Goal: Information Seeking & Learning: Learn about a topic

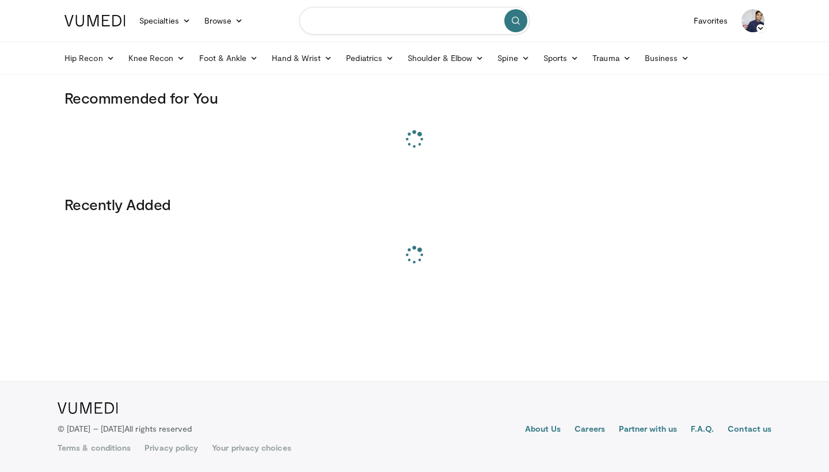
click at [388, 20] on input "Search topics, interventions" at bounding box center [414, 21] width 230 height 28
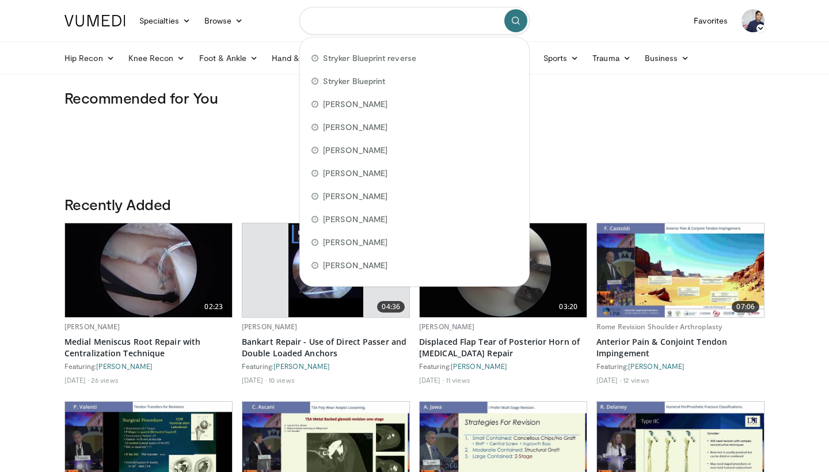
paste input "**********"
type input "**********"
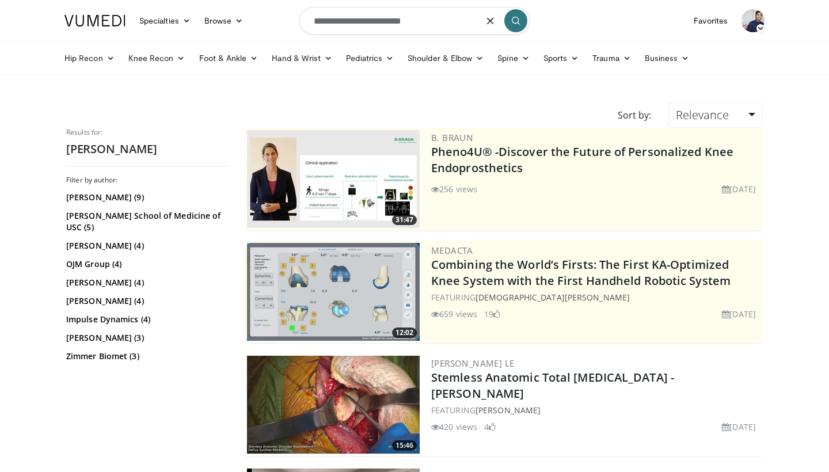
drag, startPoint x: 356, startPoint y: 24, endPoint x: 253, endPoint y: 24, distance: 102.4
click at [253, 24] on nav "Specialties Adult & Family Medicine Allergy, Asthma, Immunology Anesthesiology …" at bounding box center [414, 20] width 713 height 41
type input "**********"
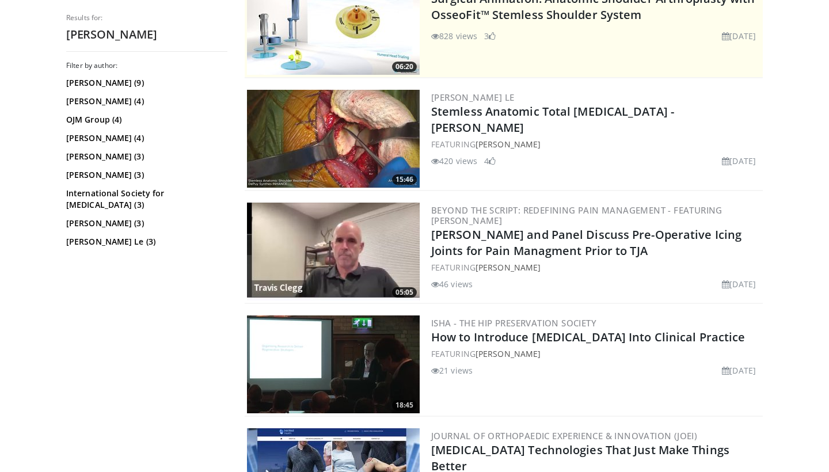
scroll to position [267, 0]
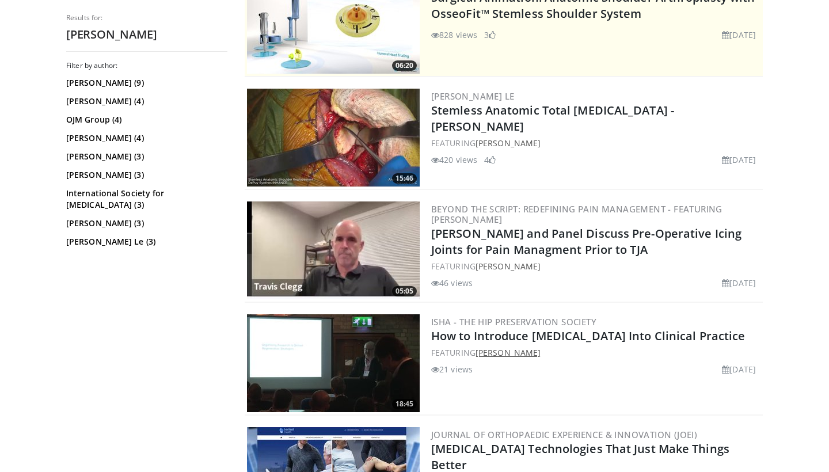
click at [488, 349] on link "Andrew McCaskie" at bounding box center [507, 352] width 65 height 11
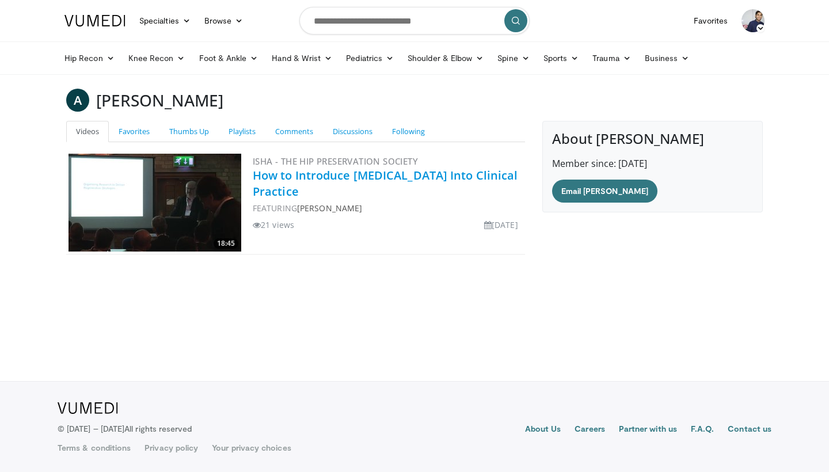
click at [379, 170] on link "How to Introduce Stem Cell Therapy Into Clinical Practice" at bounding box center [385, 183] width 265 height 32
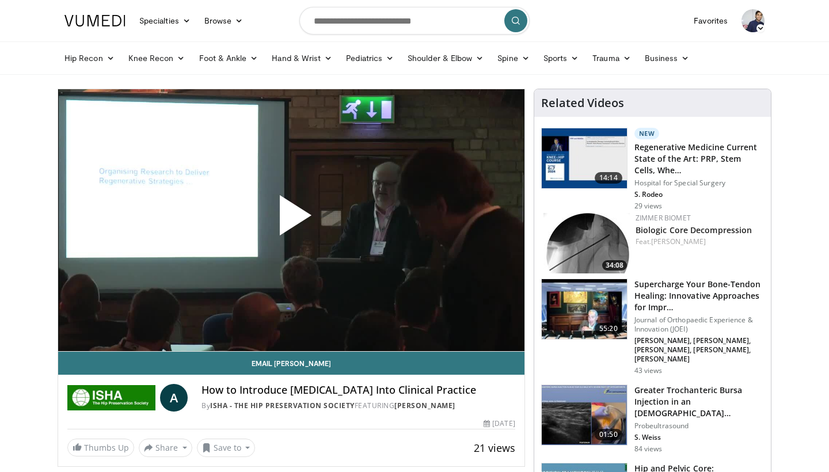
click at [291, 220] on span "Video Player" at bounding box center [291, 220] width 0 height 0
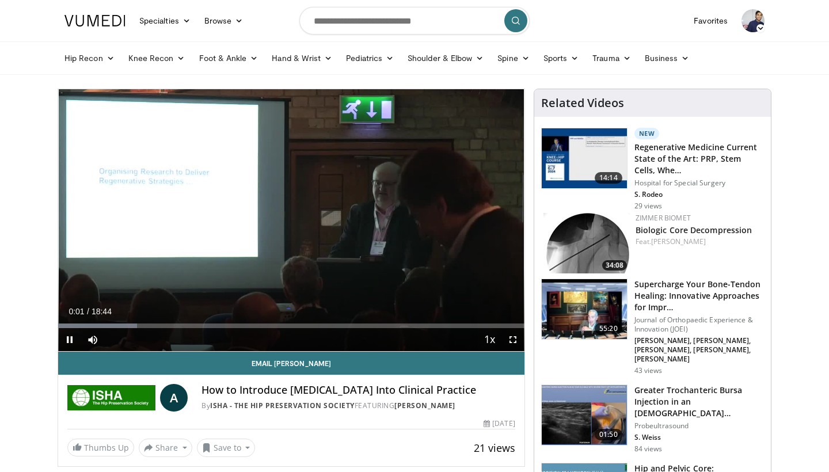
click at [512, 337] on span "Video Player" at bounding box center [512, 339] width 23 height 23
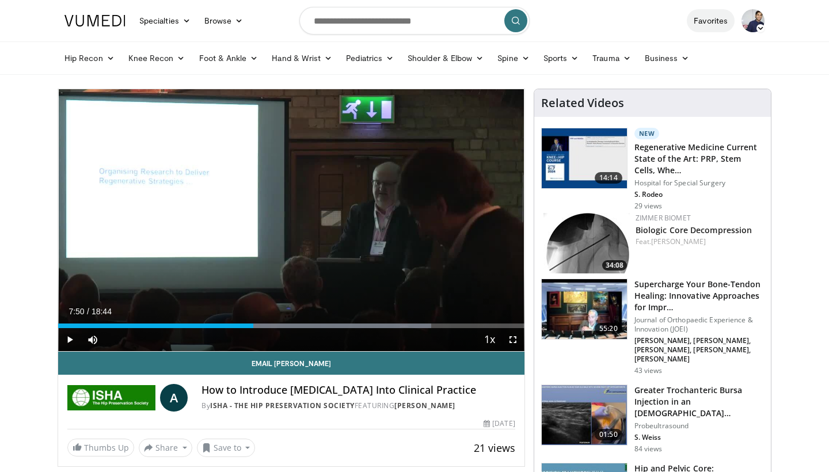
click at [265, 177] on div "10 seconds Tap to unmute" at bounding box center [291, 220] width 466 height 262
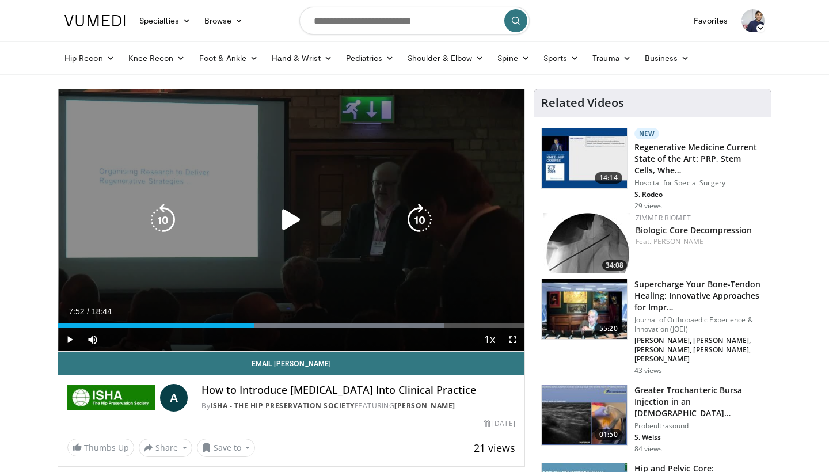
click at [291, 222] on icon "Video Player" at bounding box center [291, 220] width 32 height 32
click at [296, 221] on icon "Video Player" at bounding box center [291, 220] width 32 height 32
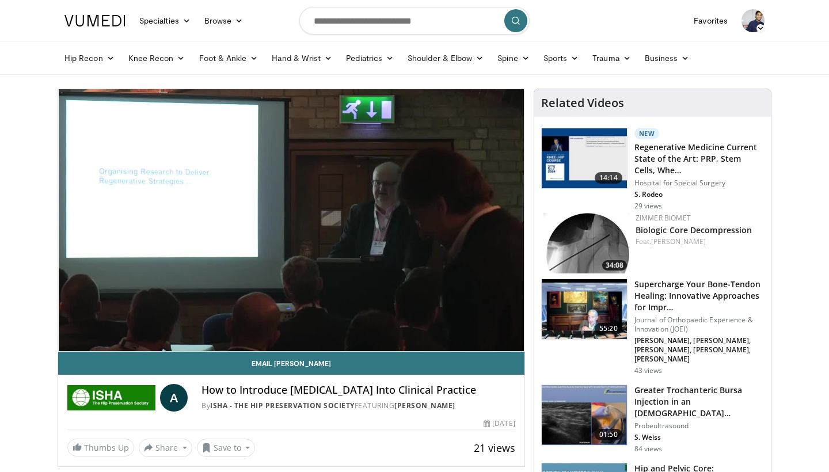
click at [306, 419] on div "21 views November 7, 2023" at bounding box center [291, 423] width 448 height 11
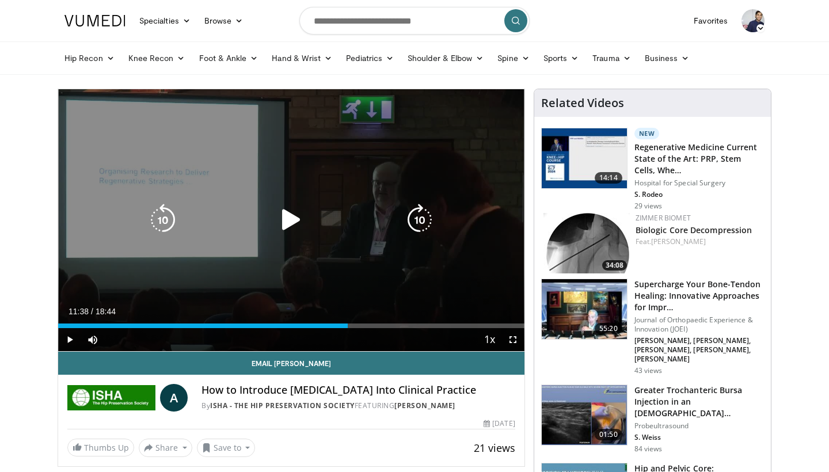
click at [314, 235] on div "10 seconds Tap to unmute" at bounding box center [291, 220] width 466 height 262
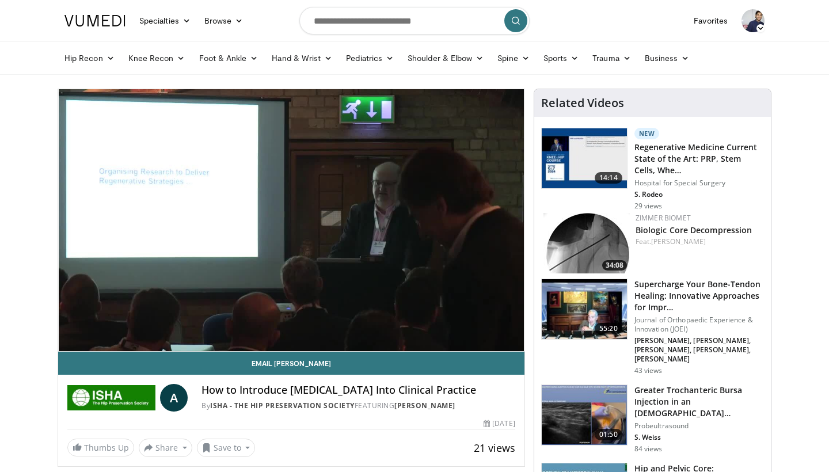
click at [815, 5] on header "Specialties Adult & Family Medicine Allergy, Asthma, Immunology Anesthesiology …" at bounding box center [414, 37] width 829 height 75
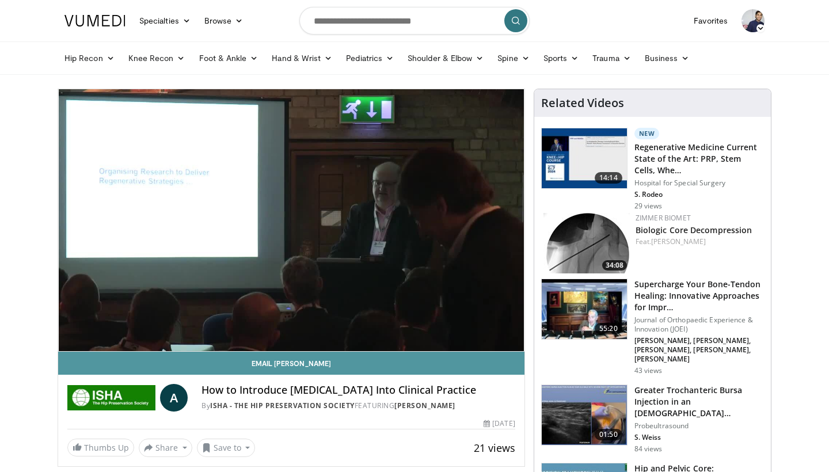
click at [568, 42] on ul "Hip Recon Hip Arthroplasty Revision Hip Arthroplasty Hip Preservation Knee Reco…" at bounding box center [414, 58] width 713 height 32
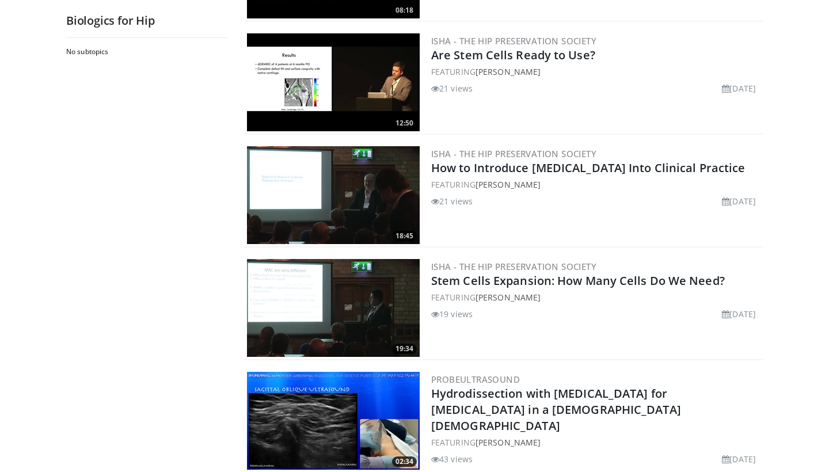
scroll to position [660, 0]
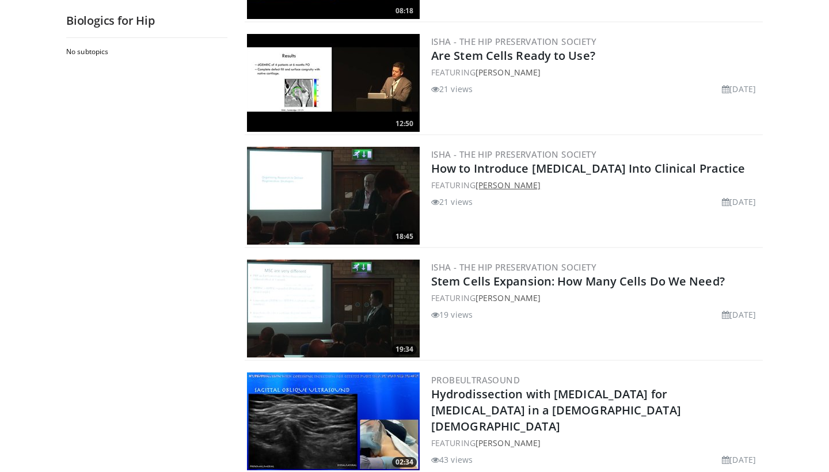
click at [522, 188] on link "[PERSON_NAME]" at bounding box center [507, 185] width 65 height 11
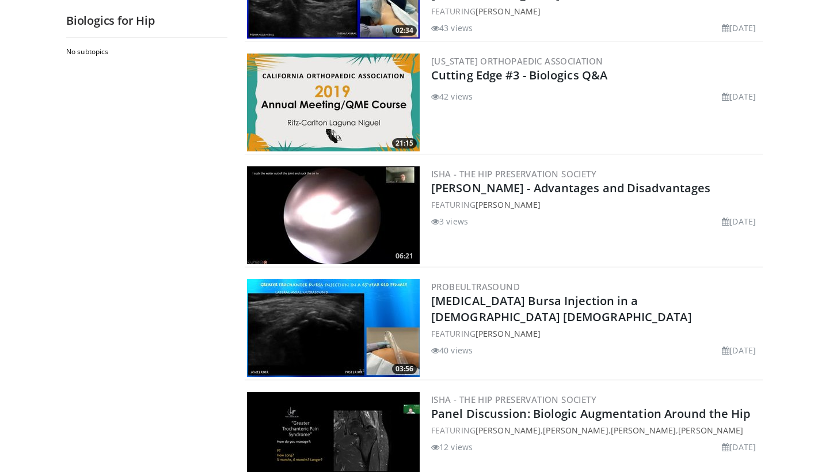
scroll to position [1093, 0]
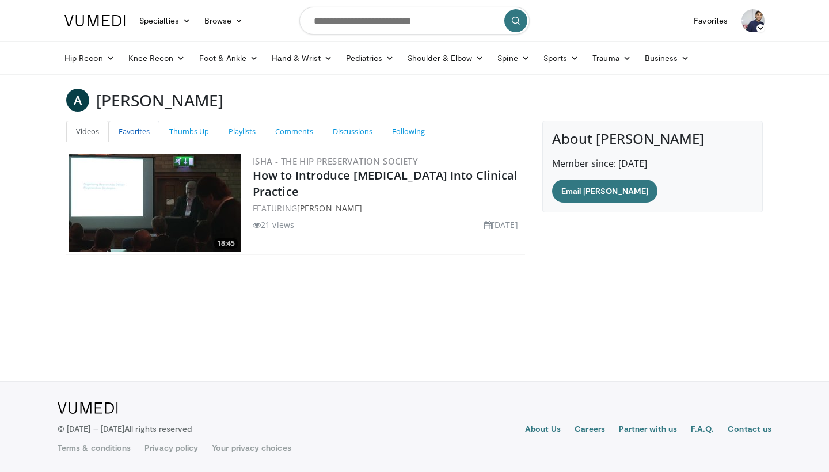
click at [144, 133] on link "Favorites" at bounding box center [134, 131] width 51 height 21
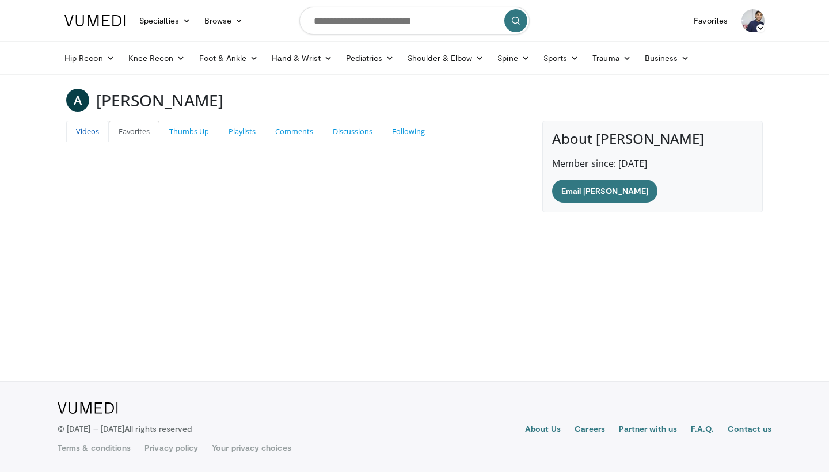
click at [101, 132] on link "Videos" at bounding box center [87, 131] width 43 height 21
